Goal: Transaction & Acquisition: Purchase product/service

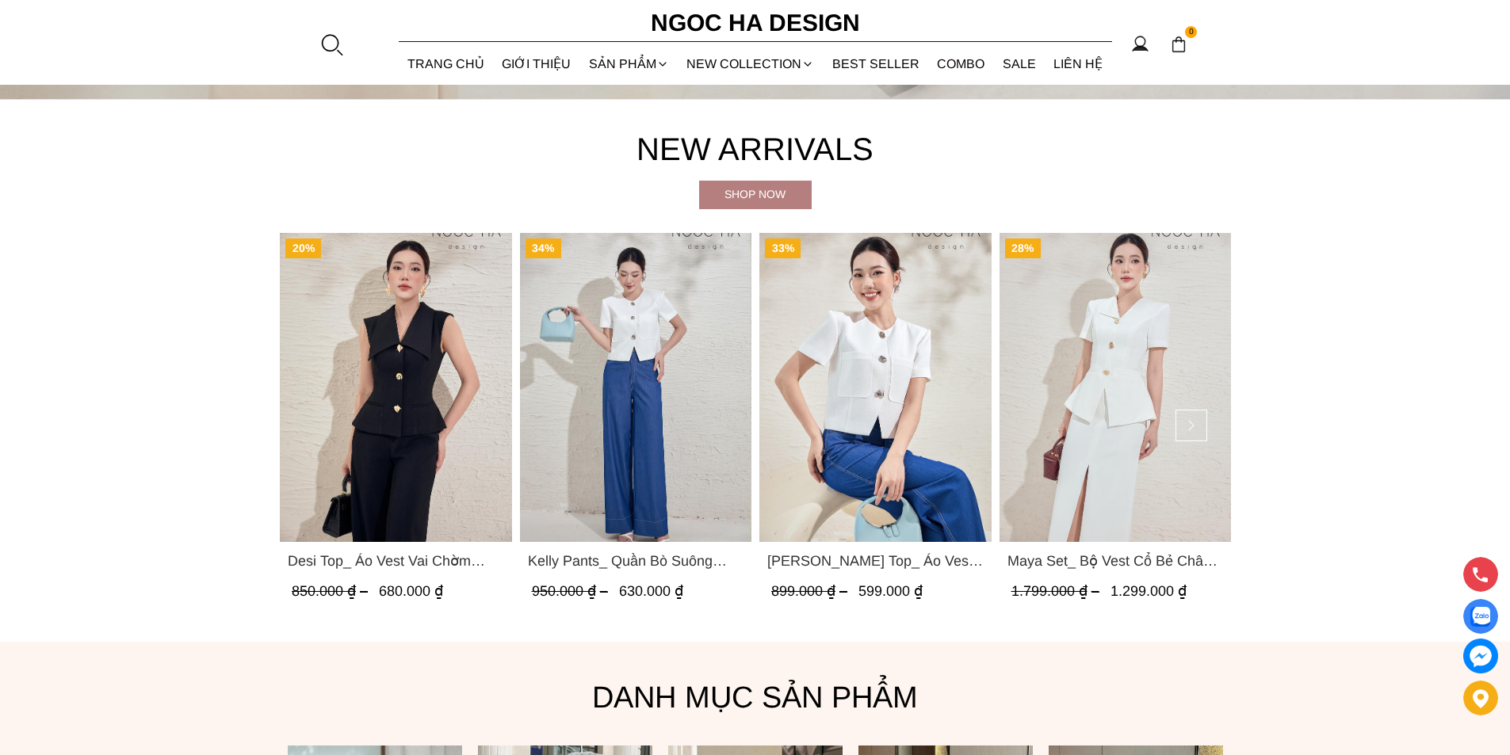
scroll to position [872, 0]
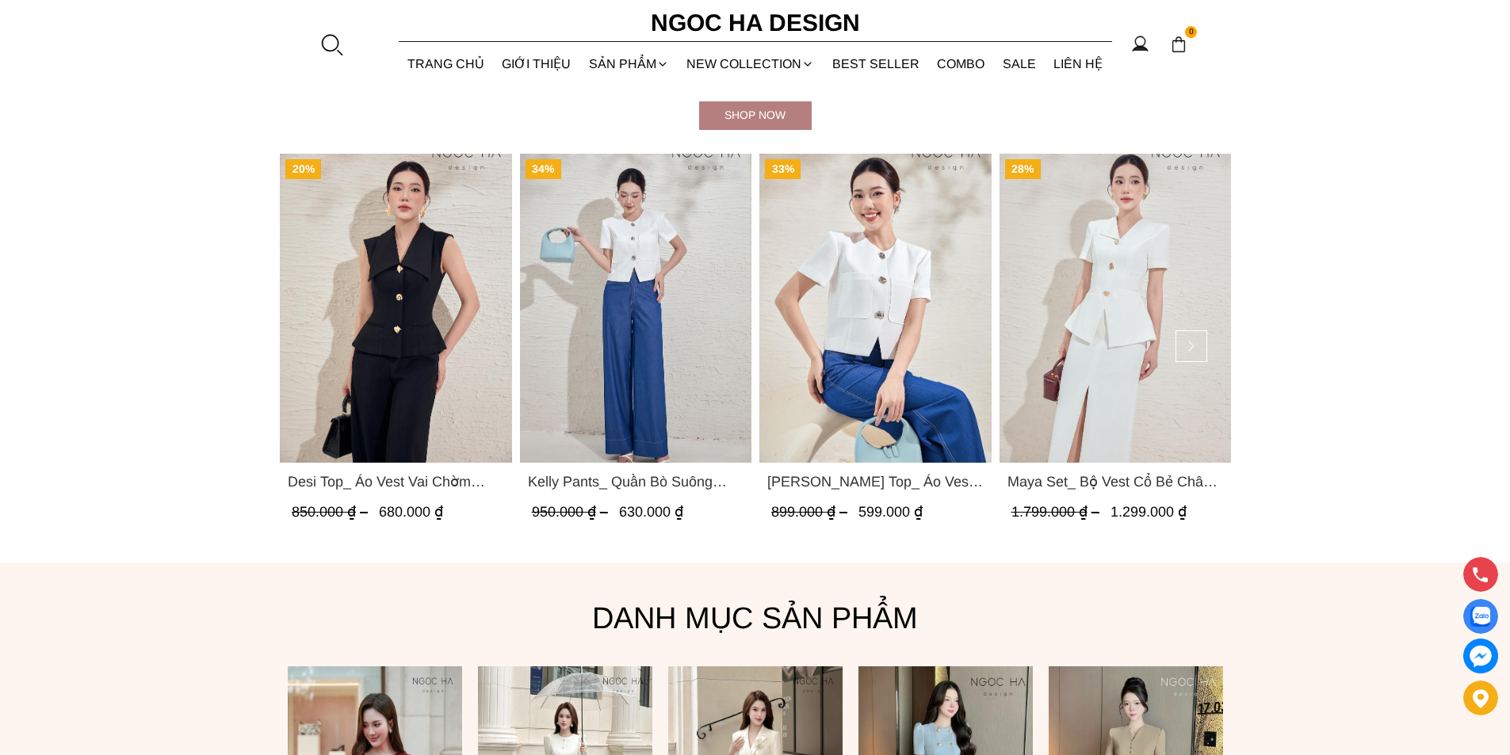
click at [449, 326] on img "Product image - Desi Top_ Áo Vest Vai Chờm Đính Cúc Dáng Lửng Màu Đen A1077" at bounding box center [396, 308] width 232 height 309
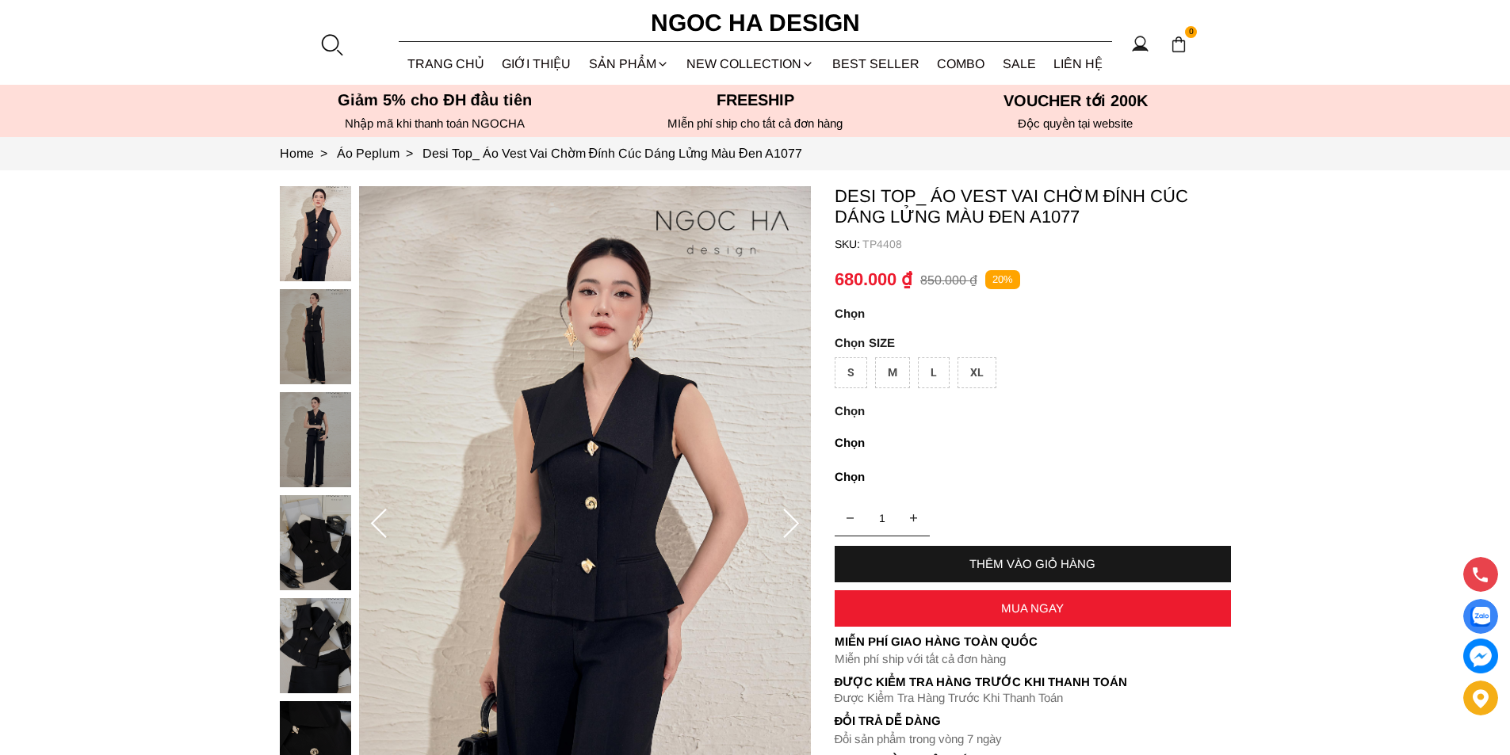
click at [859, 378] on div "S" at bounding box center [851, 373] width 33 height 31
click at [916, 610] on div "MUA NGAY" at bounding box center [1033, 608] width 396 height 13
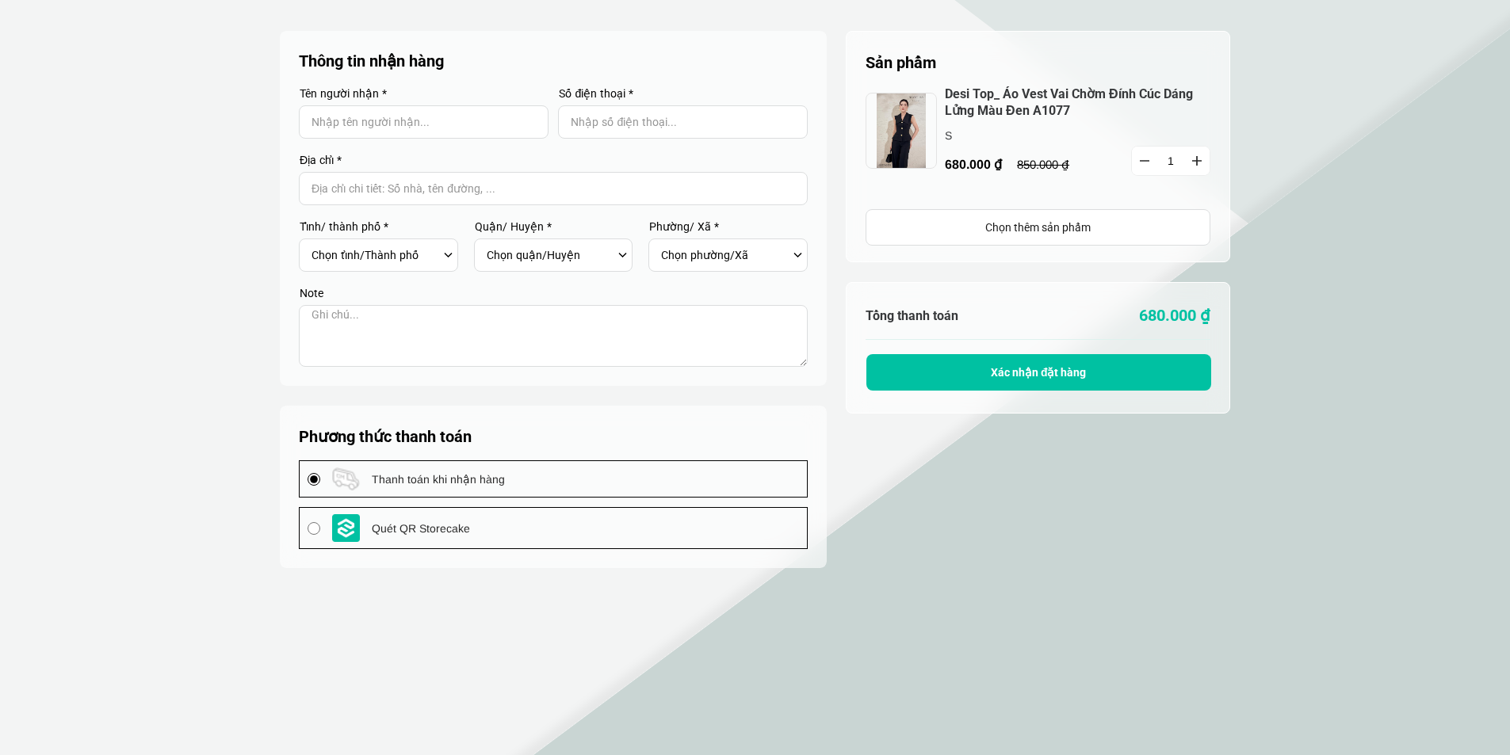
click at [423, 122] on input "Input Nhập tên người nhận..." at bounding box center [424, 121] width 250 height 33
type input "test"
click at [637, 135] on input "Input Nhập số điện thoại..." at bounding box center [683, 121] width 250 height 33
type input "0988777666"
click at [539, 192] on input "Input address with auto completion" at bounding box center [553, 188] width 509 height 33
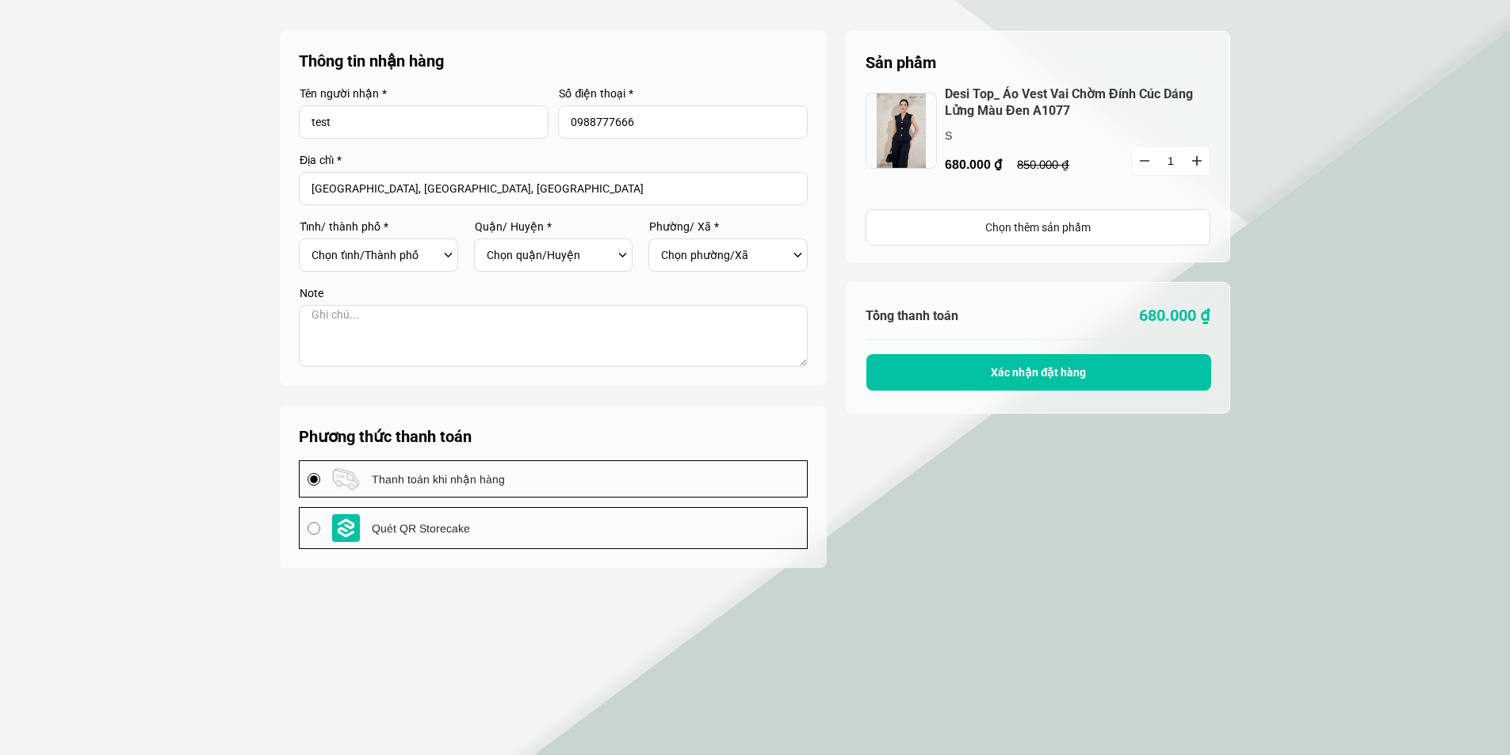
type input "[GEOGRAPHIC_DATA], [GEOGRAPHIC_DATA], [GEOGRAPHIC_DATA]"
click at [1032, 383] on button "Xác nhận đặt hàng" at bounding box center [1038, 372] width 345 height 36
click at [361, 253] on select "Chọn tỉnh/[GEOGRAPHIC_DATA] [GEOGRAPHIC_DATA] [GEOGRAPHIC_DATA] [GEOGRAPHIC_DAT…" at bounding box center [376, 255] width 128 height 27
